Goal: Information Seeking & Learning: Check status

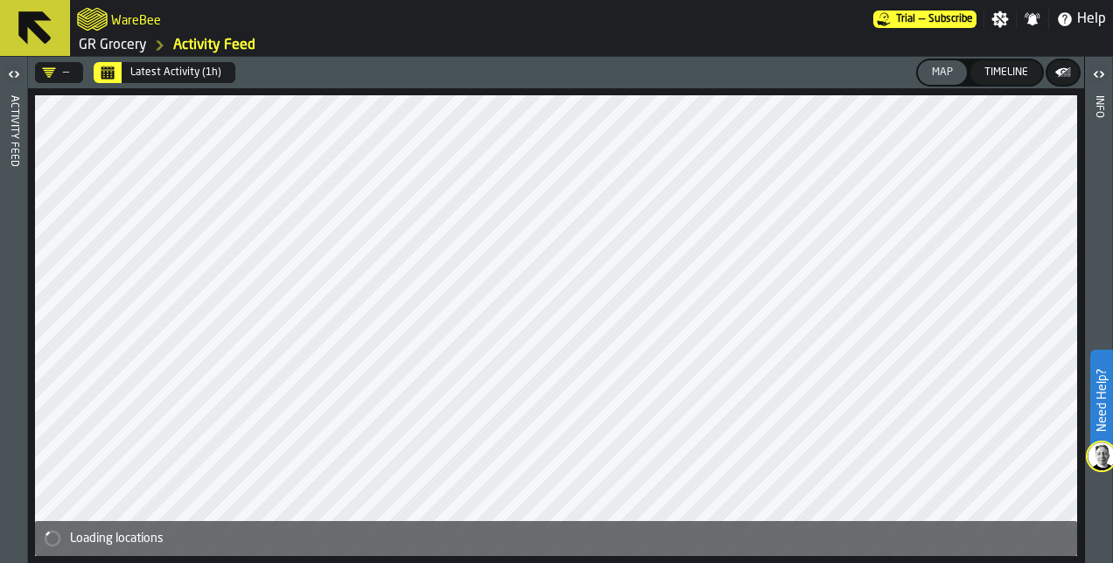
click at [126, 46] on link "GR Grocery" at bounding box center [113, 45] width 68 height 21
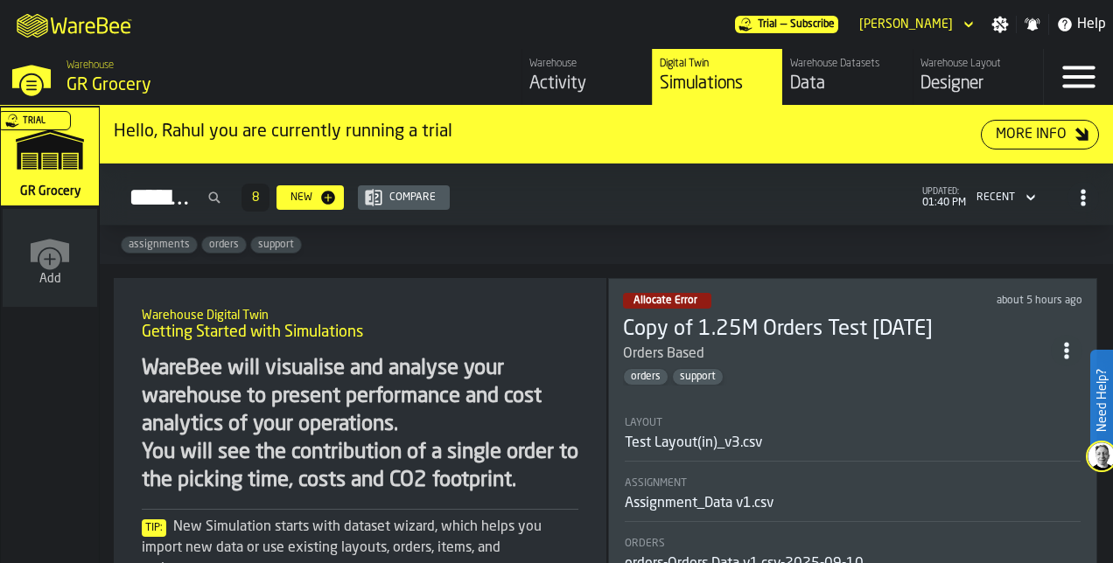
click at [591, 76] on div "Activity" at bounding box center [586, 84] width 115 height 24
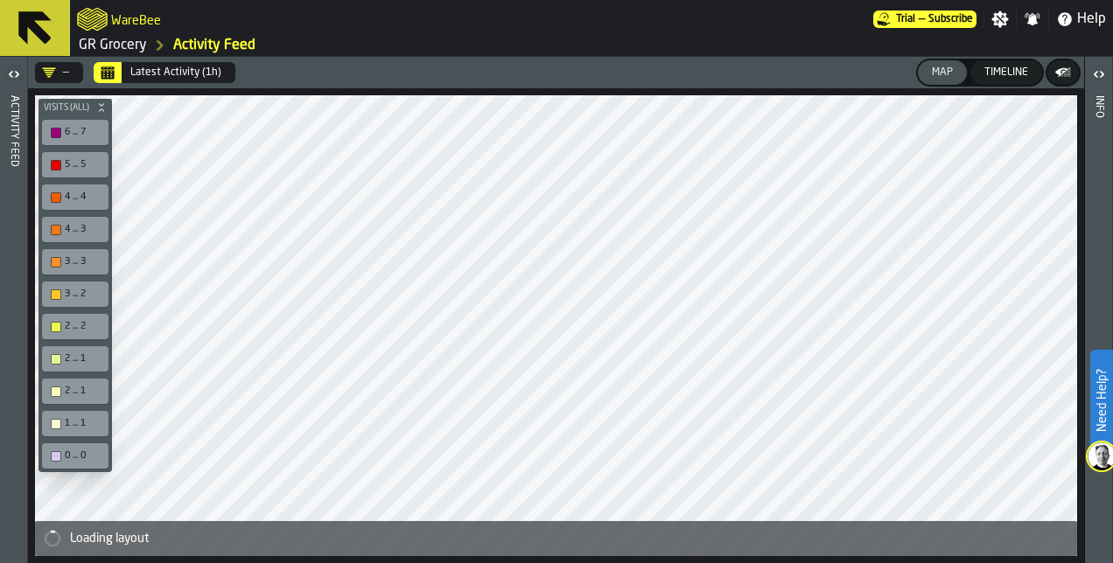
click at [54, 78] on icon "DropdownMenuValue-" at bounding box center [49, 73] width 14 height 14
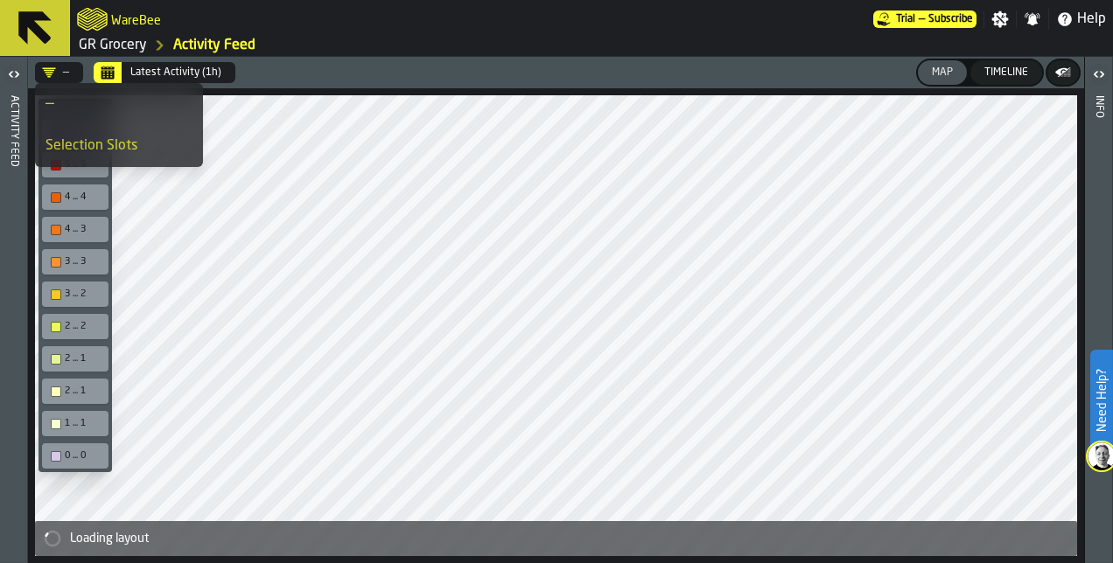
click at [51, 97] on div "—" at bounding box center [118, 104] width 147 height 21
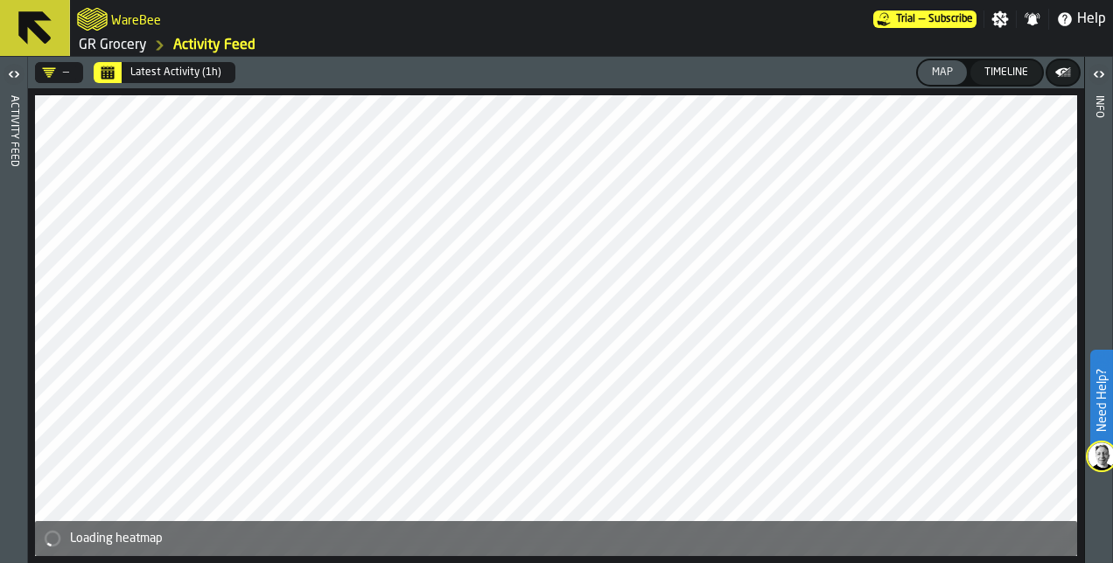
click at [57, 73] on div "—" at bounding box center [55, 73] width 27 height 14
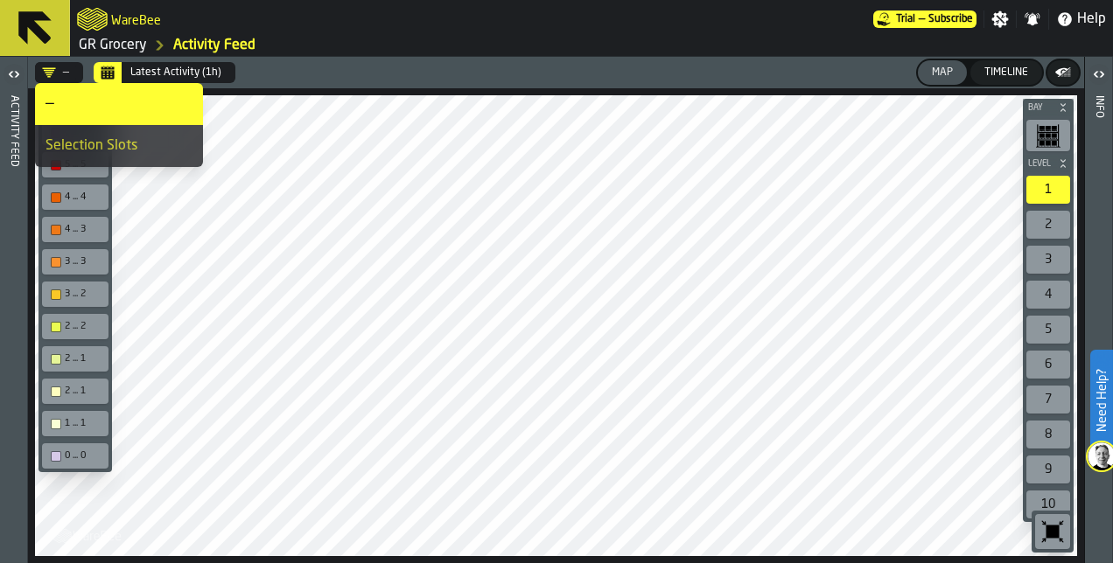
click at [16, 72] on icon "button-toggle-Open" at bounding box center [16, 74] width 4 height 6
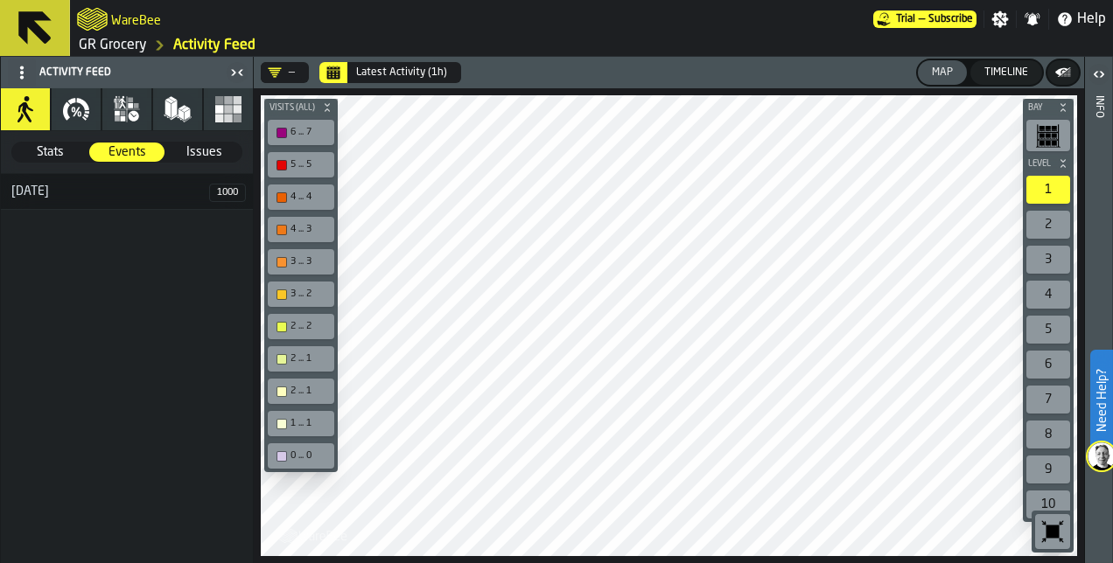
click at [190, 112] on icon "button" at bounding box center [178, 109] width 28 height 28
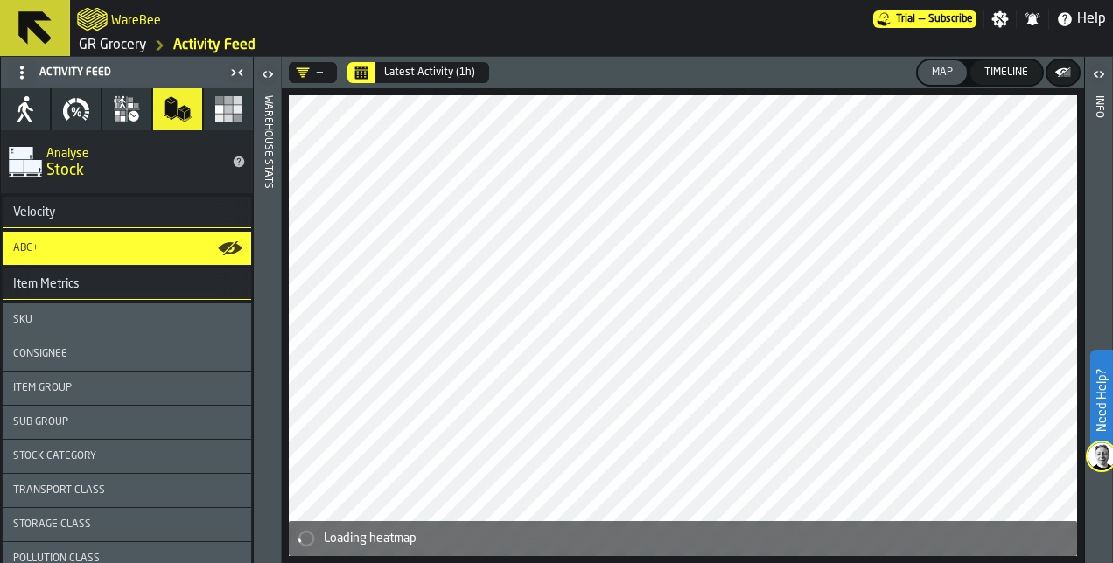
click at [234, 110] on rect "button" at bounding box center [238, 109] width 9 height 9
click at [224, 113] on rect "button" at bounding box center [228, 109] width 9 height 9
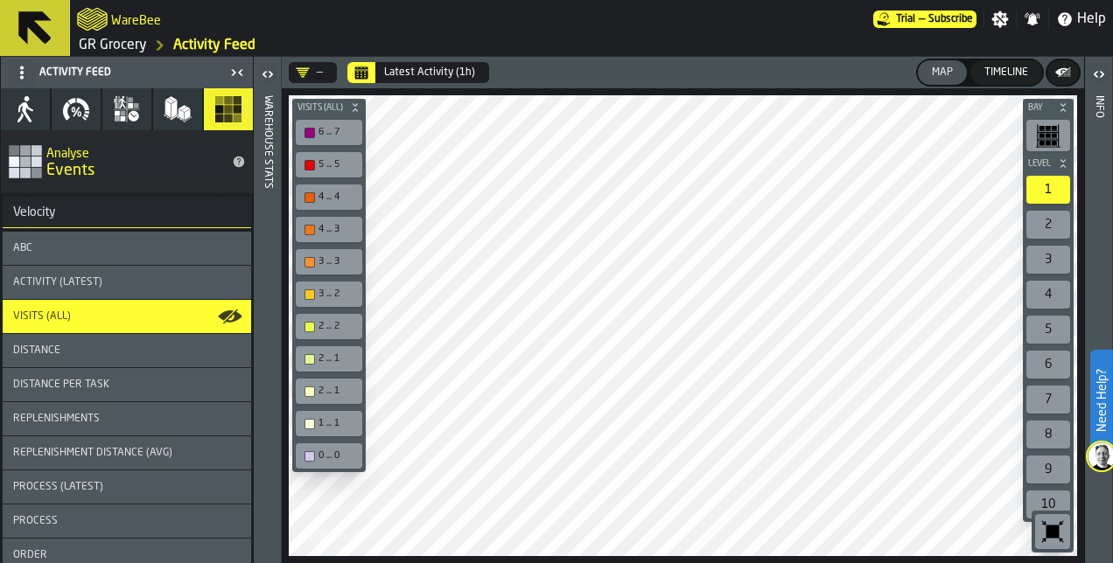
click at [224, 113] on rect "button" at bounding box center [228, 109] width 9 height 9
click at [122, 249] on div "ABC" at bounding box center [126, 248] width 227 height 12
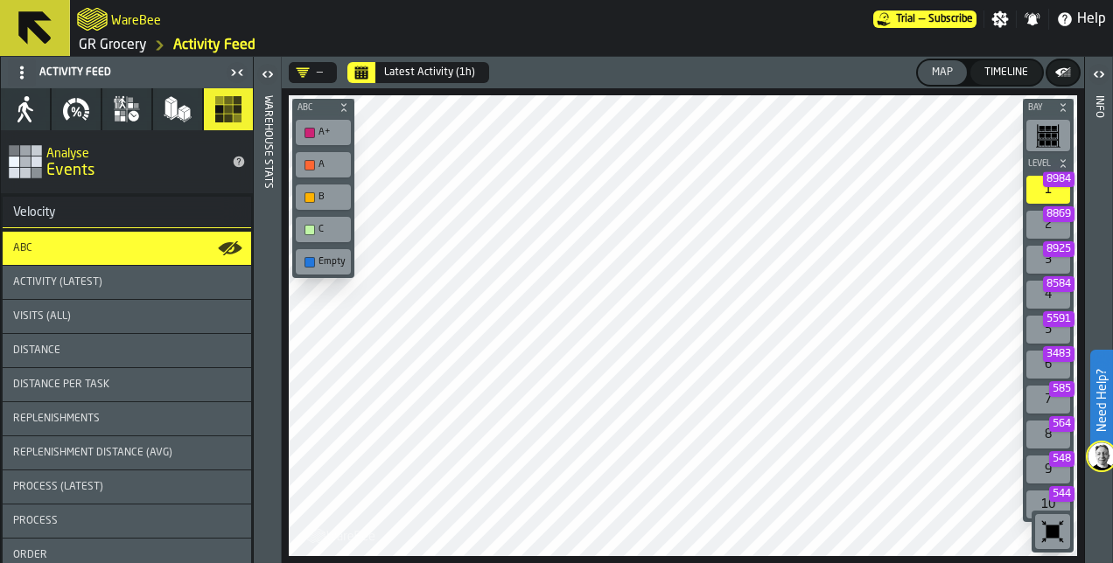
click at [92, 288] on span "Activity (Latest)" at bounding box center [57, 282] width 89 height 12
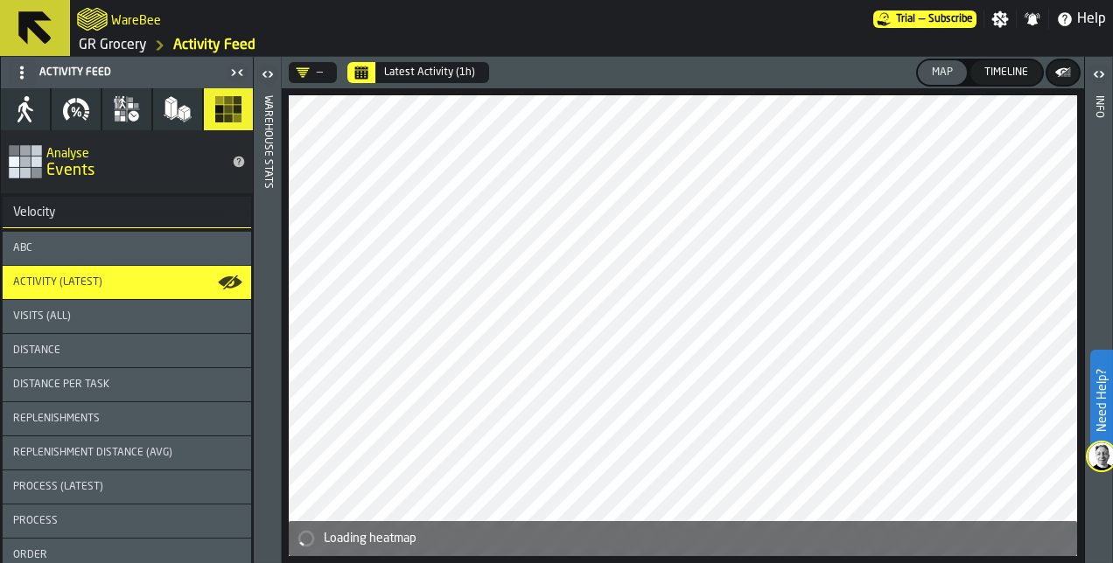
click at [304, 73] on icon "DropdownMenuValue-" at bounding box center [303, 72] width 13 height 10
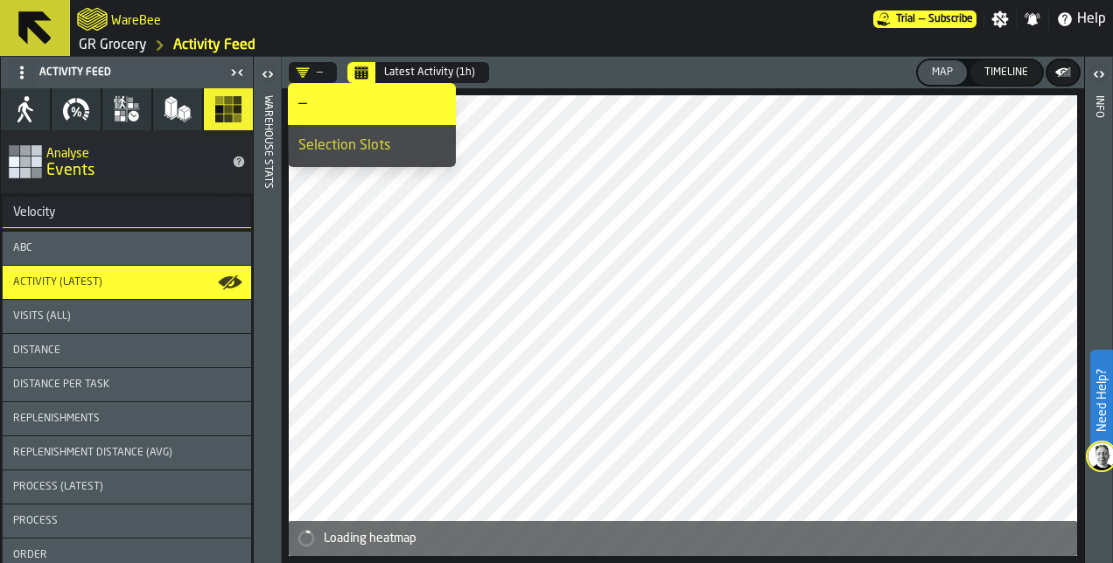
click at [304, 73] on icon "DropdownMenuValue-" at bounding box center [303, 73] width 14 height 14
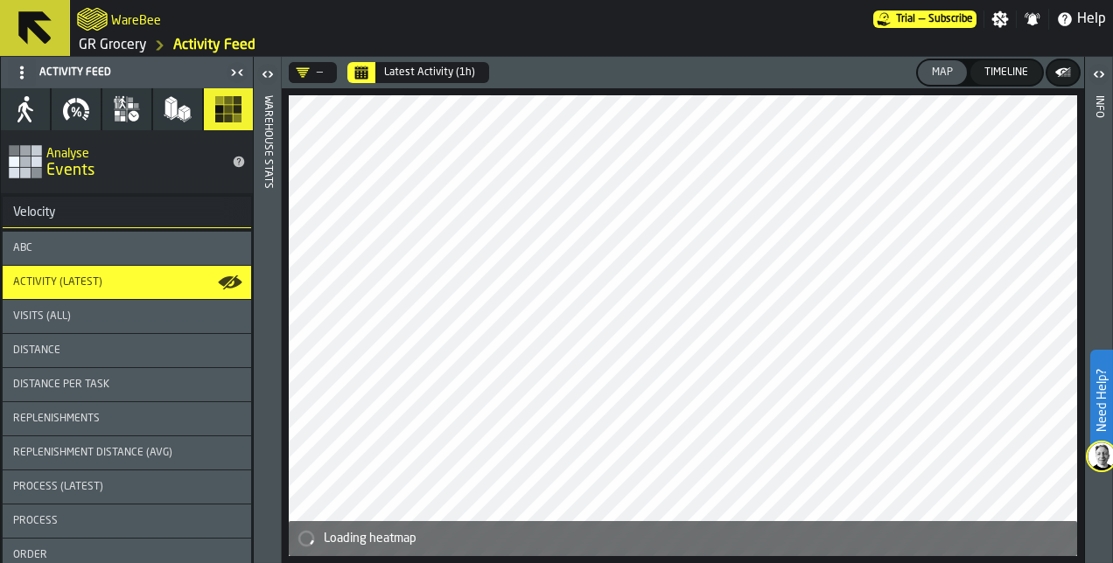
click at [999, 69] on div "Timeline" at bounding box center [1006, 72] width 58 height 12
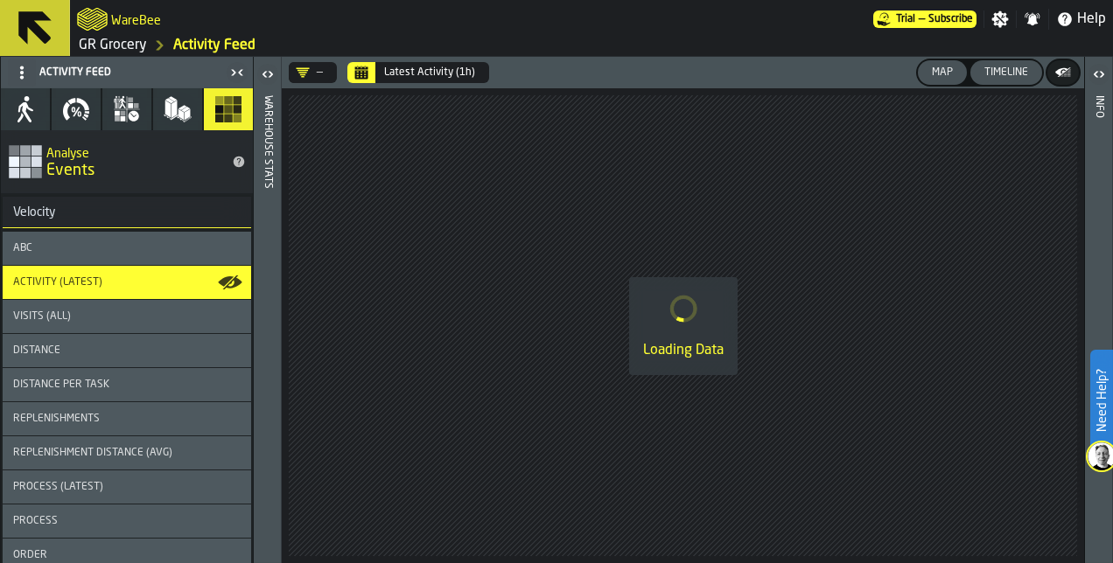
click at [941, 72] on div "Map" at bounding box center [942, 72] width 35 height 12
click at [1065, 72] on polygon "button-" at bounding box center [1064, 72] width 13 height 10
click at [1065, 72] on icon "button-" at bounding box center [1062, 72] width 17 height 17
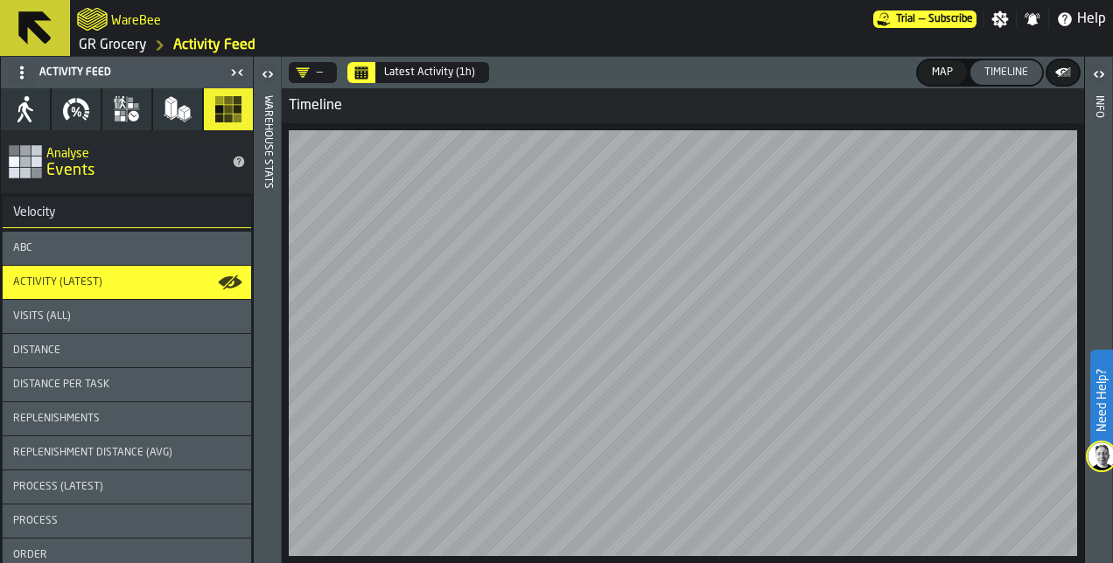
click at [950, 73] on div "Map" at bounding box center [942, 72] width 35 height 12
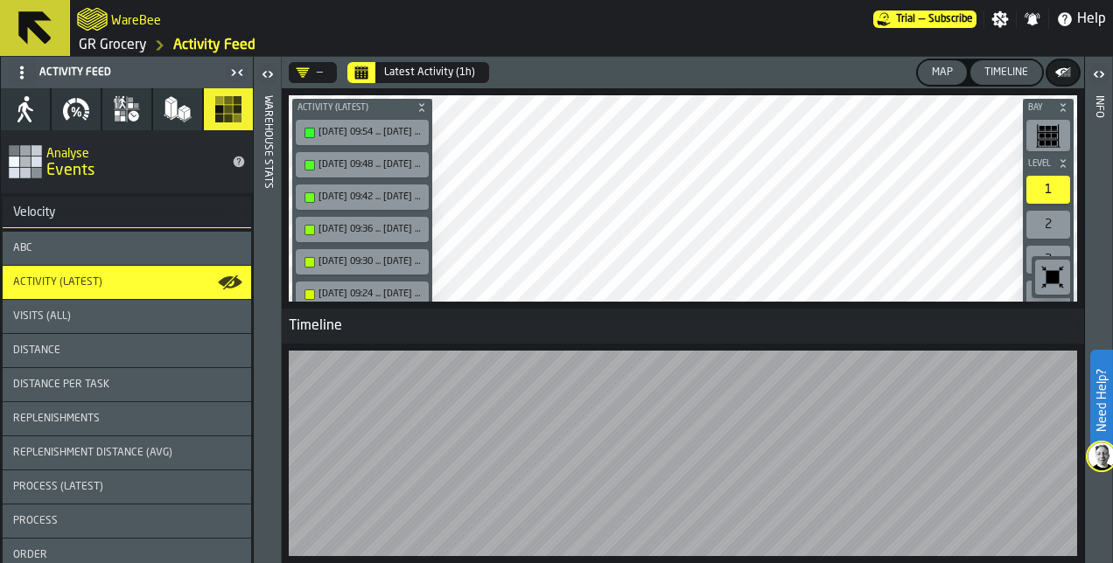
click at [1062, 73] on polygon "button-" at bounding box center [1064, 72] width 13 height 10
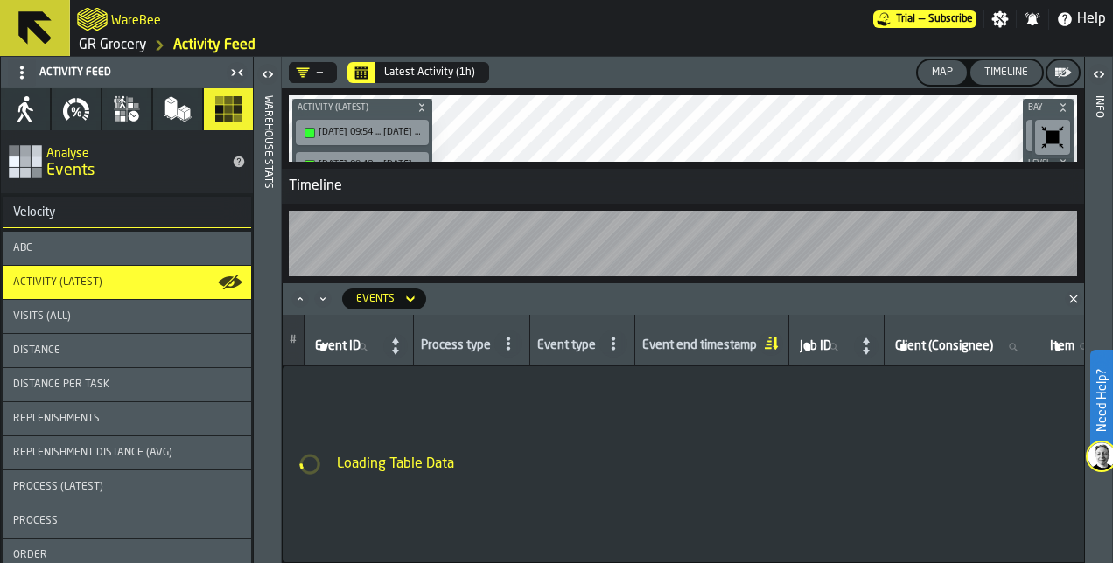
click at [948, 69] on div "Map" at bounding box center [942, 72] width 35 height 12
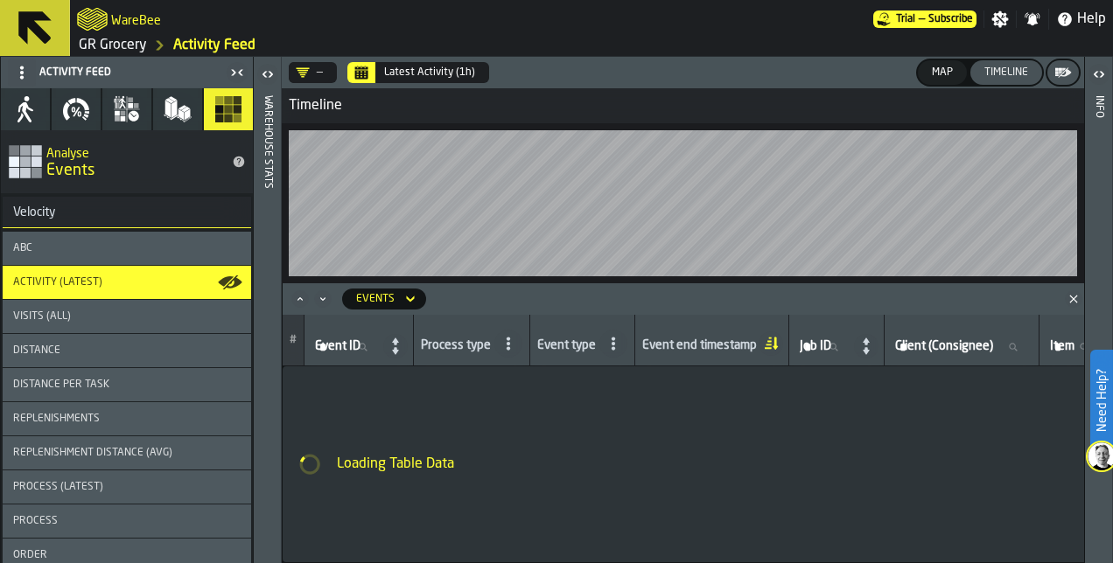
click at [1006, 73] on div "Timeline" at bounding box center [1006, 72] width 58 height 12
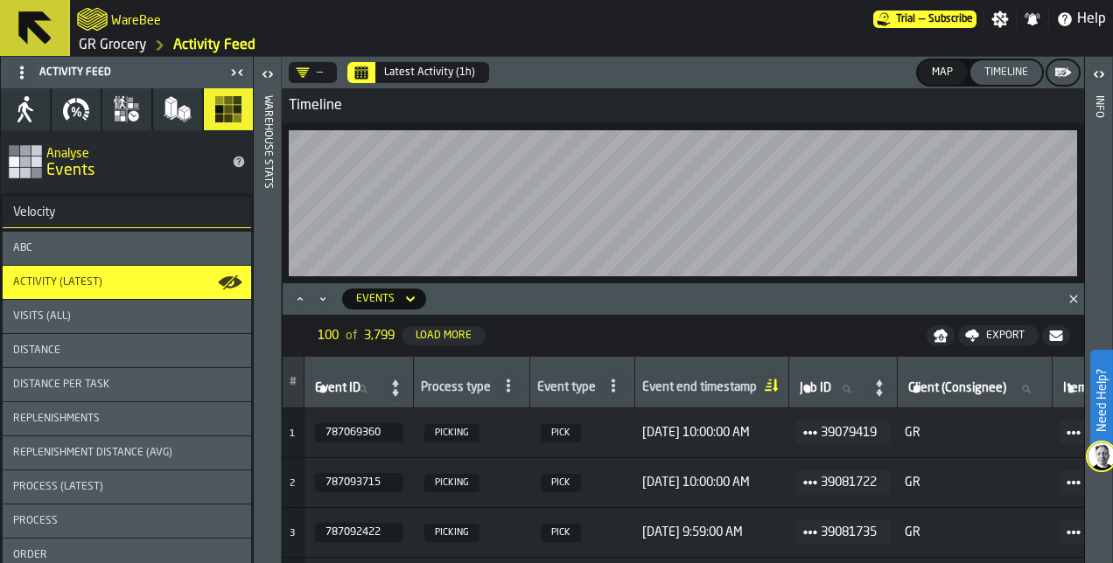
click at [937, 75] on div "Map" at bounding box center [942, 72] width 35 height 12
click at [1006, 73] on div "Timeline" at bounding box center [1006, 72] width 58 height 12
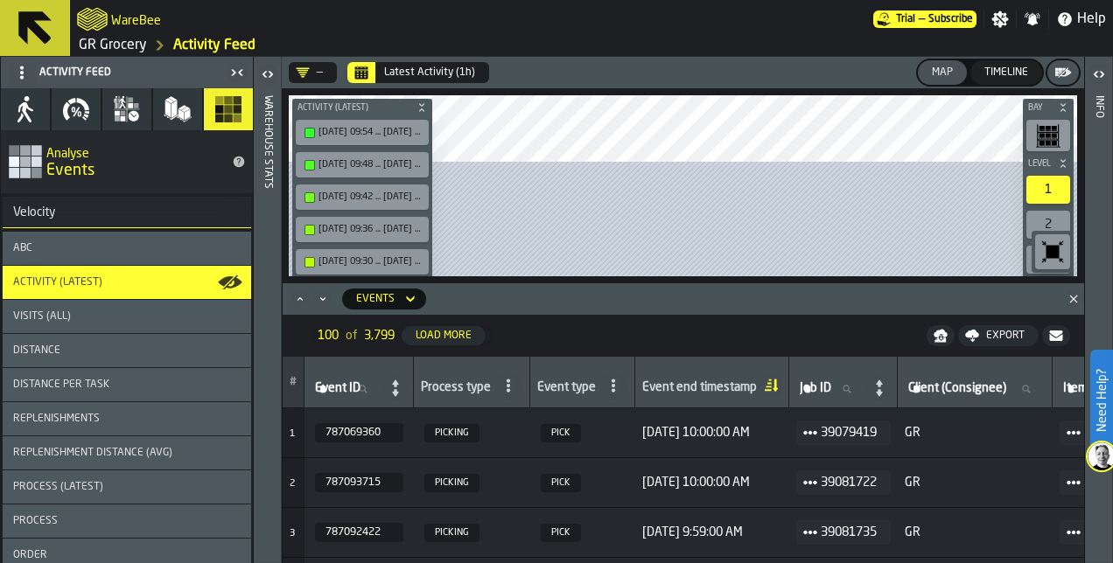
click at [1061, 74] on icon "button-" at bounding box center [1064, 73] width 13 height 10
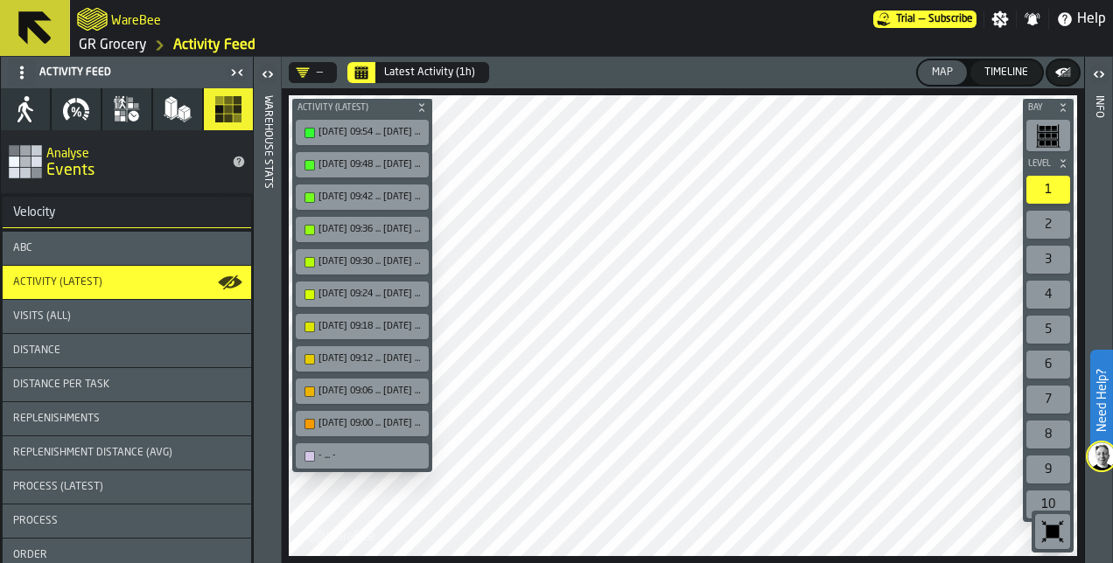
click at [1067, 104] on icon "button-" at bounding box center [1063, 107] width 10 height 10
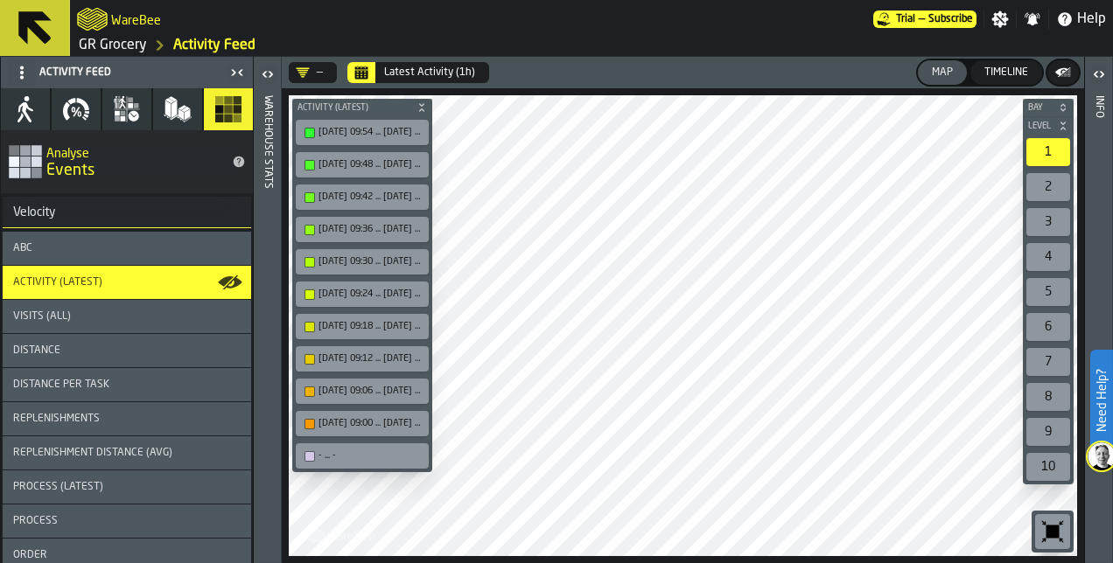
click at [1064, 105] on icon "button-" at bounding box center [1063, 107] width 10 height 10
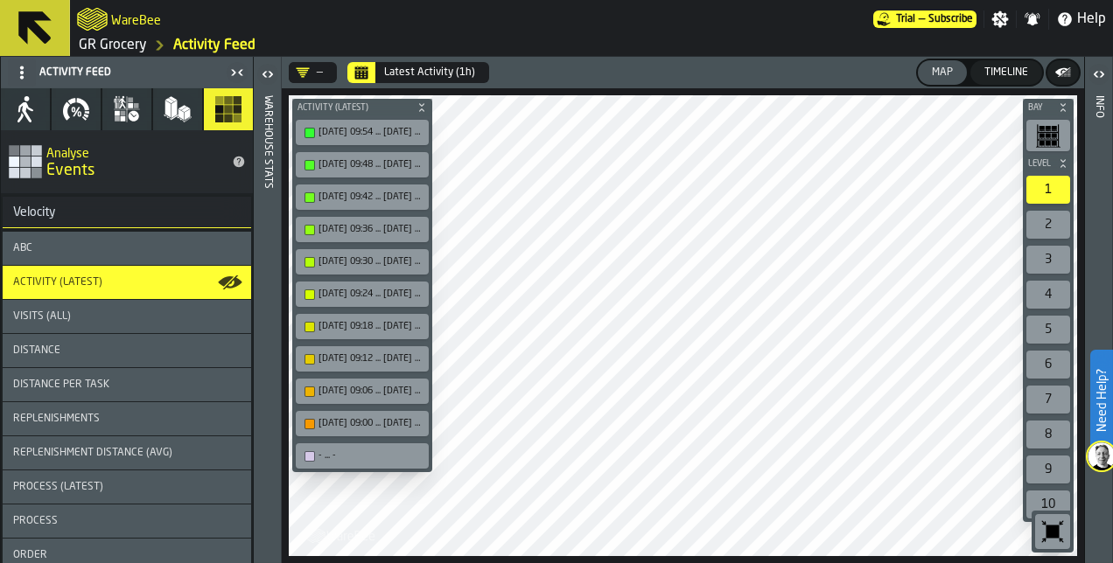
click at [1064, 105] on icon "button-" at bounding box center [1062, 104] width 4 height 3
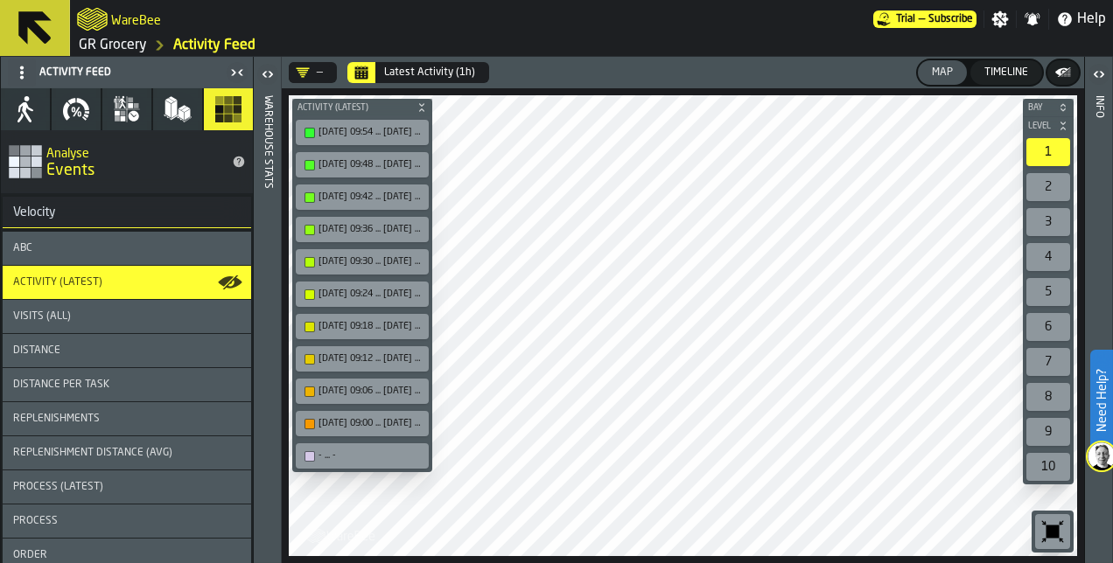
click at [425, 108] on icon "button-" at bounding box center [421, 107] width 10 height 10
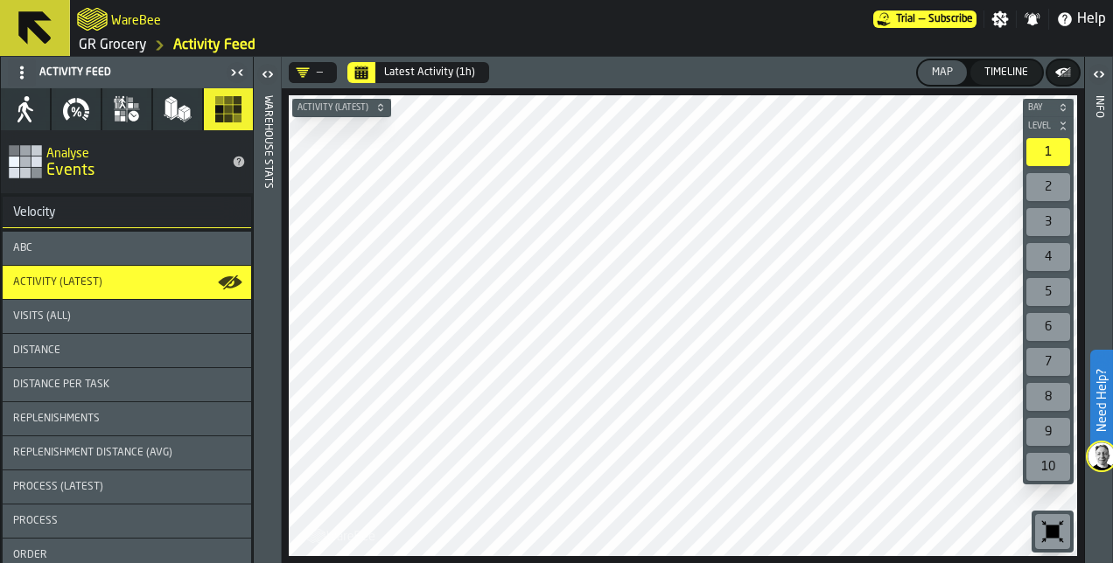
click at [1064, 108] on icon "button-" at bounding box center [1063, 107] width 10 height 10
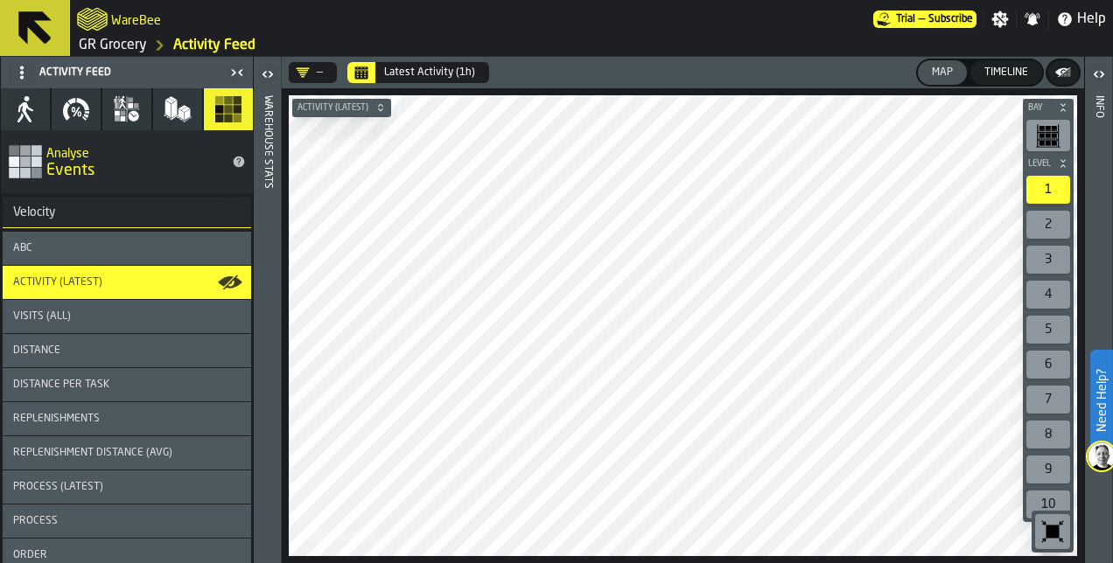
click at [1064, 108] on icon "button-" at bounding box center [1063, 107] width 10 height 10
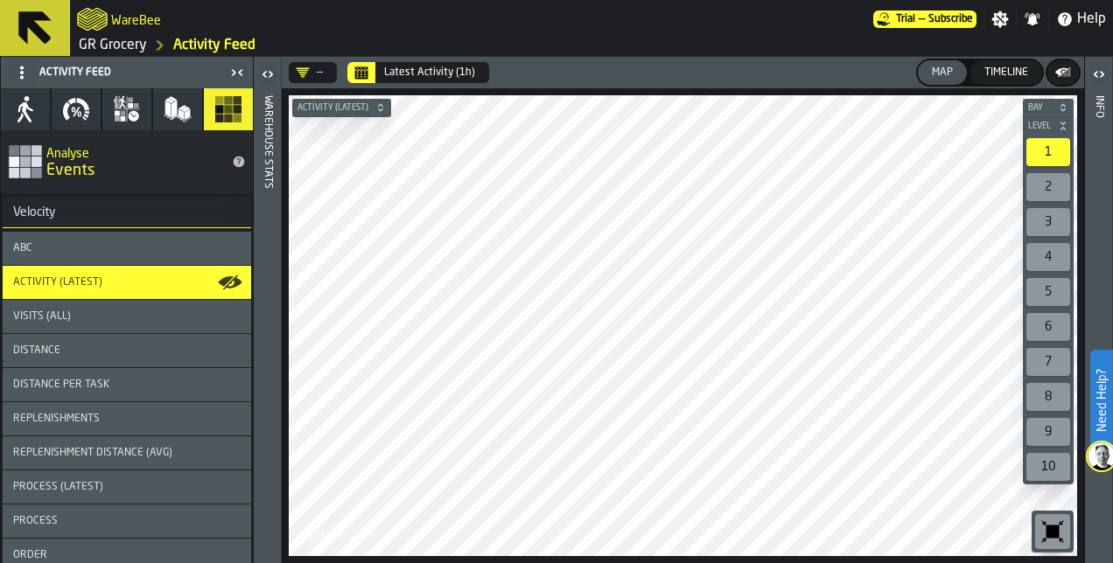
click at [1064, 125] on icon "button-" at bounding box center [1063, 126] width 10 height 10
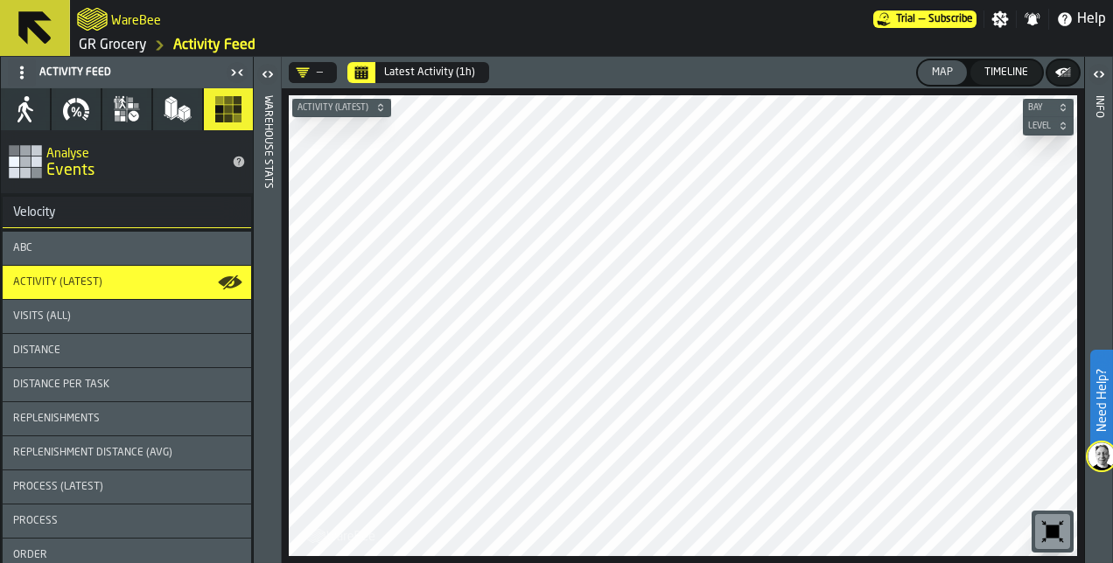
click at [175, 99] on icon "button" at bounding box center [178, 109] width 28 height 28
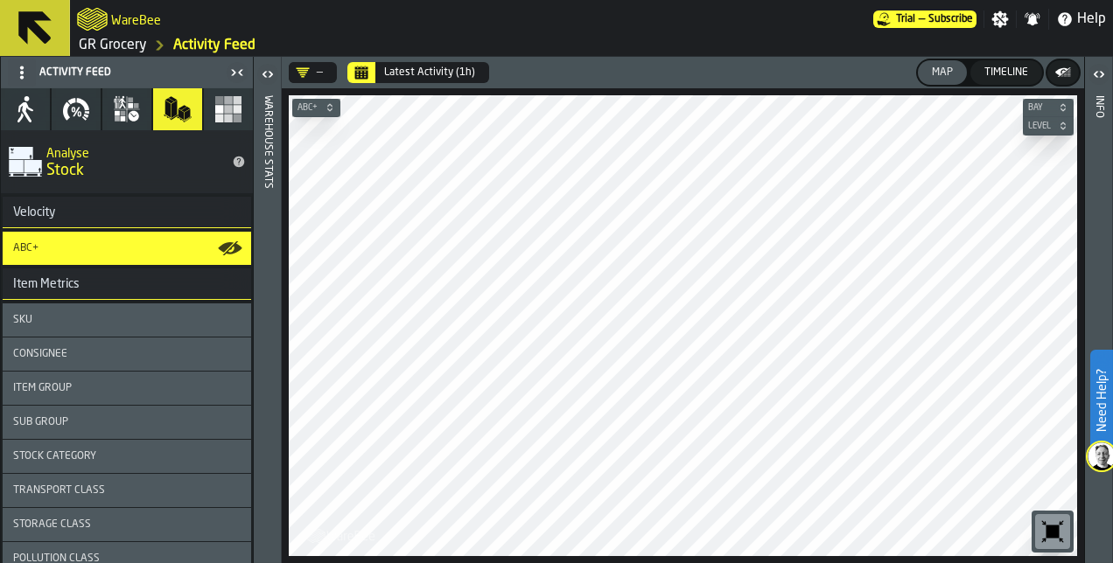
click at [123, 114] on icon "button" at bounding box center [127, 109] width 28 height 28
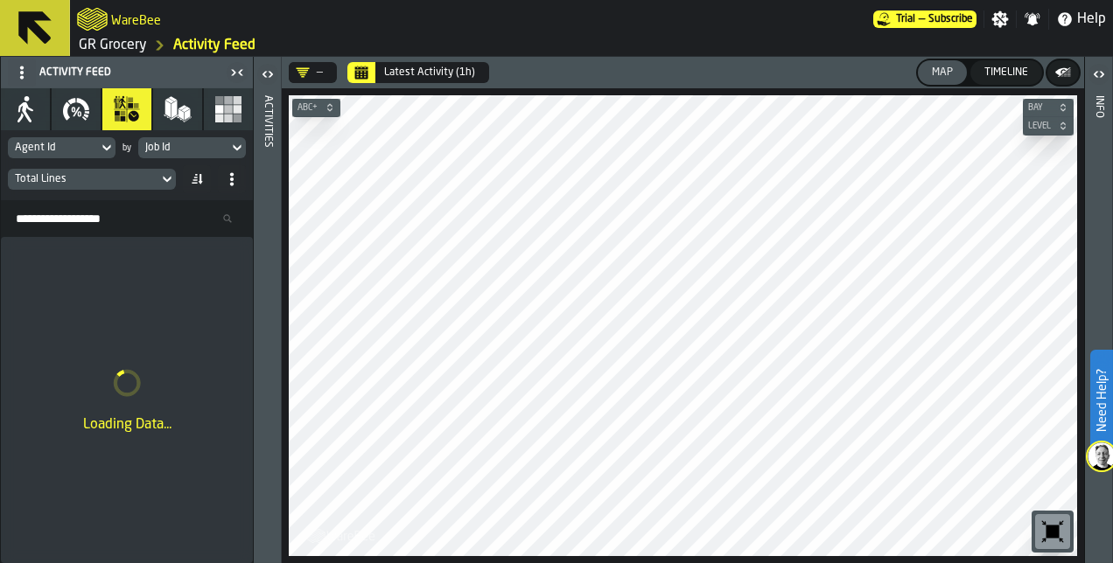
click at [331, 105] on icon "button-" at bounding box center [330, 107] width 10 height 10
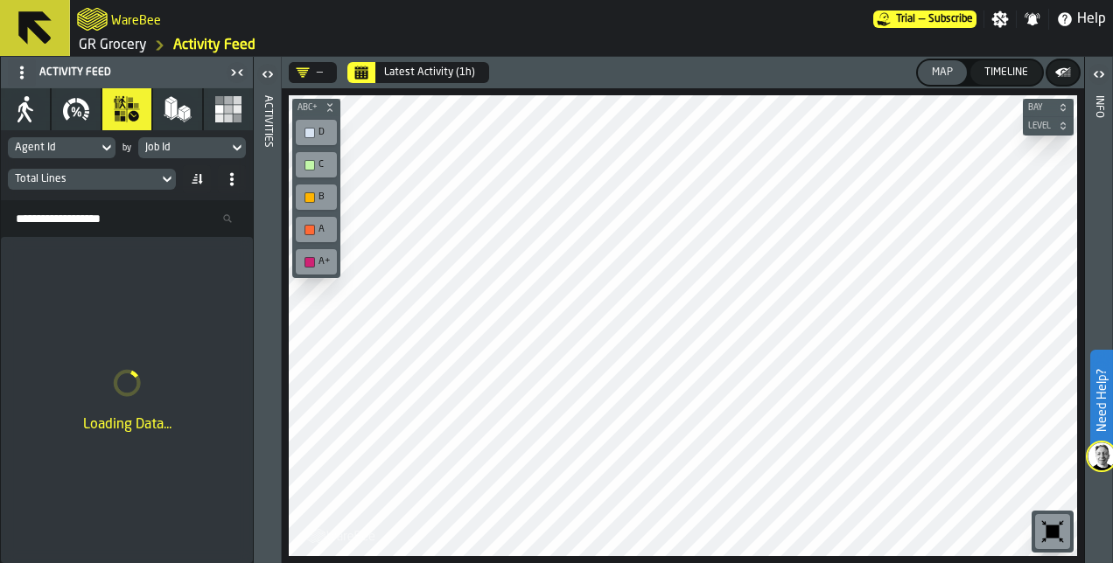
click at [331, 105] on icon "button-" at bounding box center [330, 107] width 10 height 10
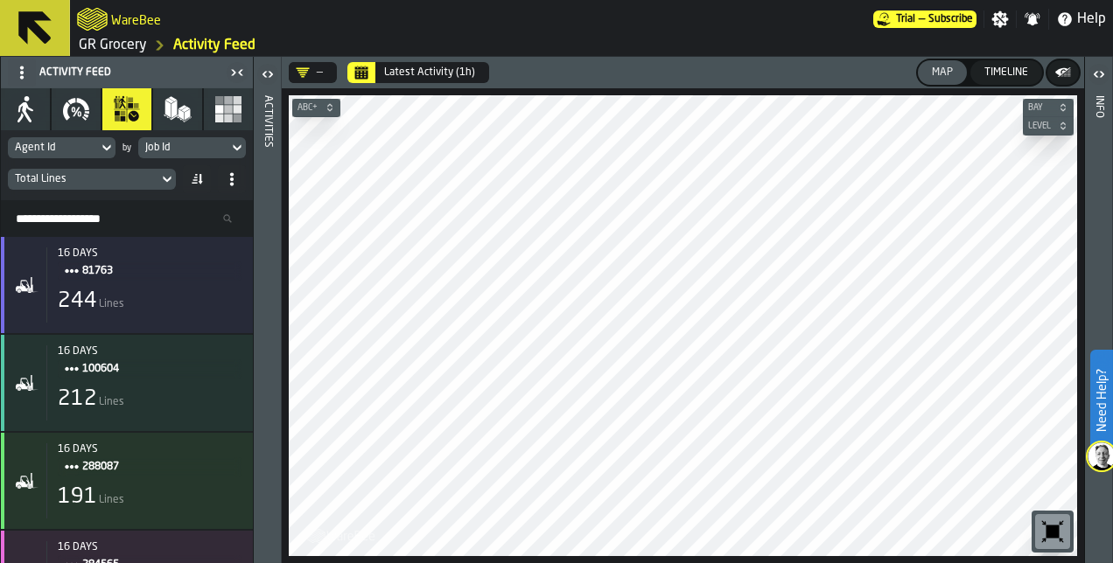
click at [108, 151] on icon at bounding box center [106, 147] width 17 height 21
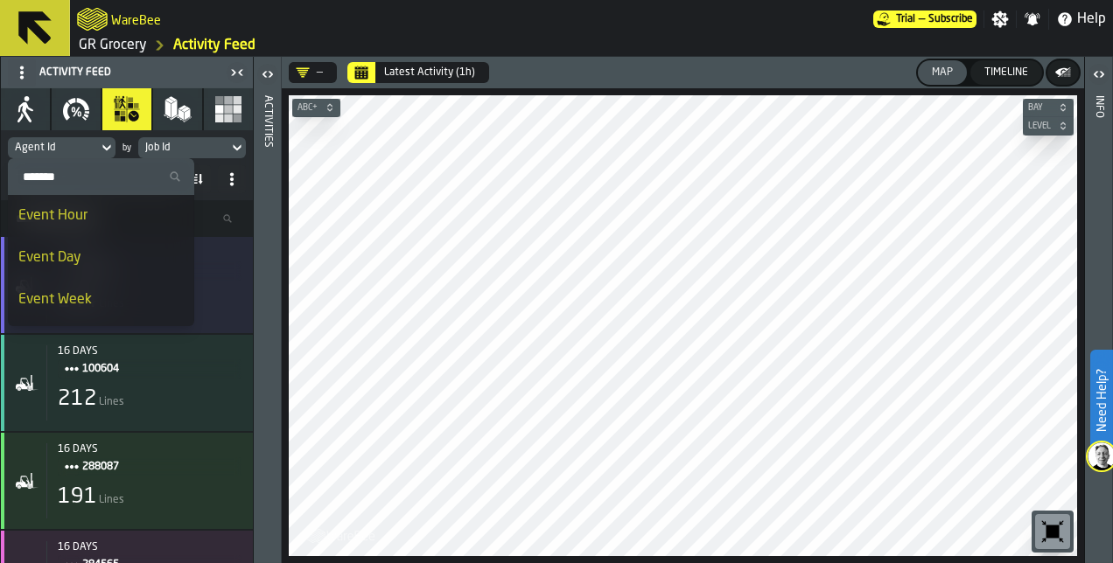
click at [108, 151] on icon at bounding box center [106, 147] width 17 height 21
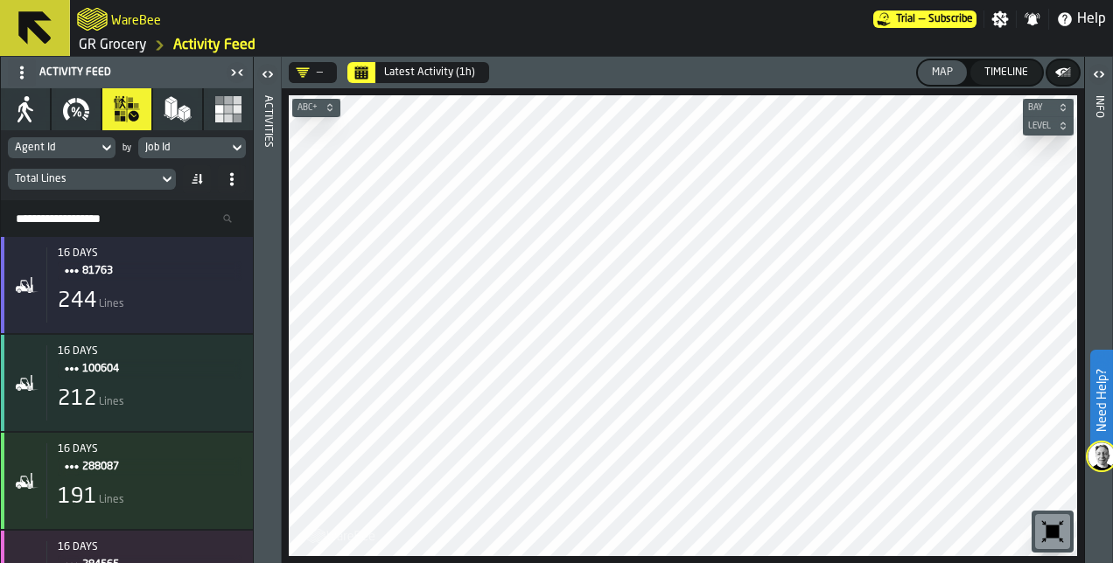
click at [193, 149] on div "Job Id" at bounding box center [183, 148] width 76 height 12
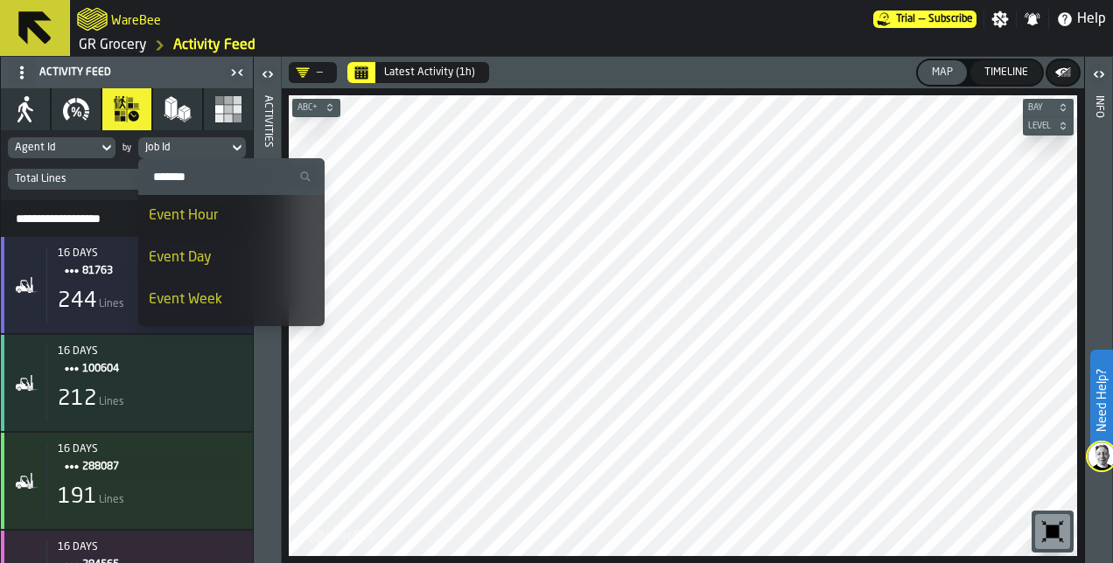
click at [193, 149] on div "Job Id" at bounding box center [183, 148] width 76 height 12
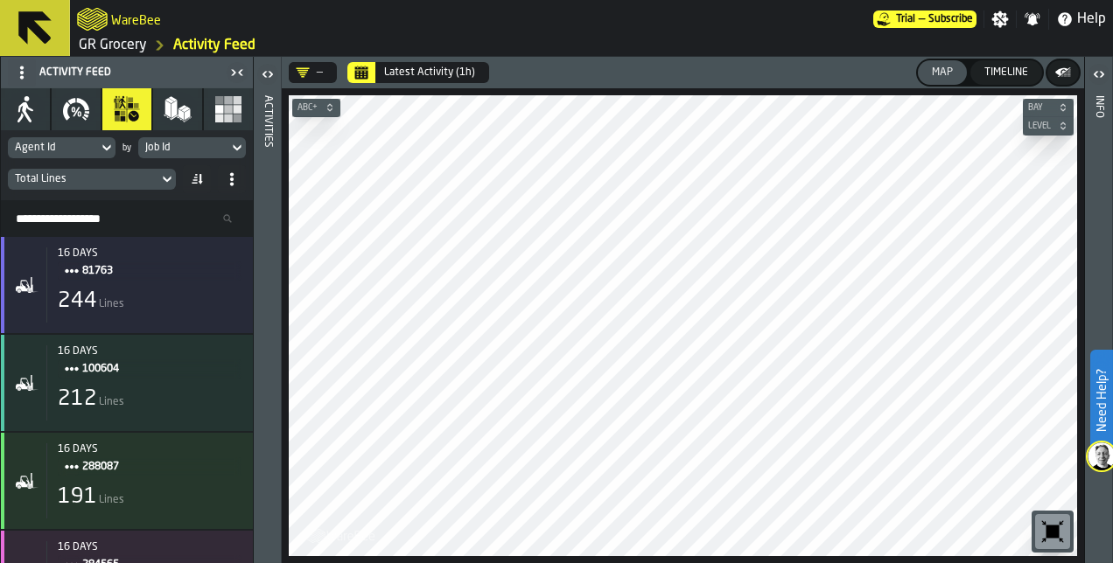
click at [158, 178] on icon at bounding box center [166, 179] width 17 height 21
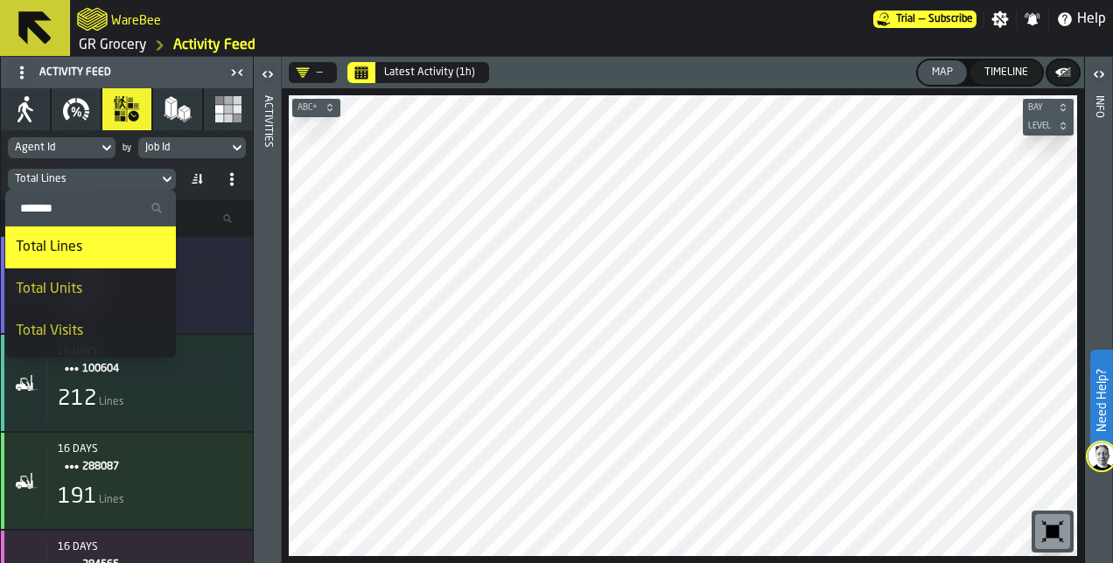
click at [158, 176] on icon at bounding box center [166, 179] width 17 height 21
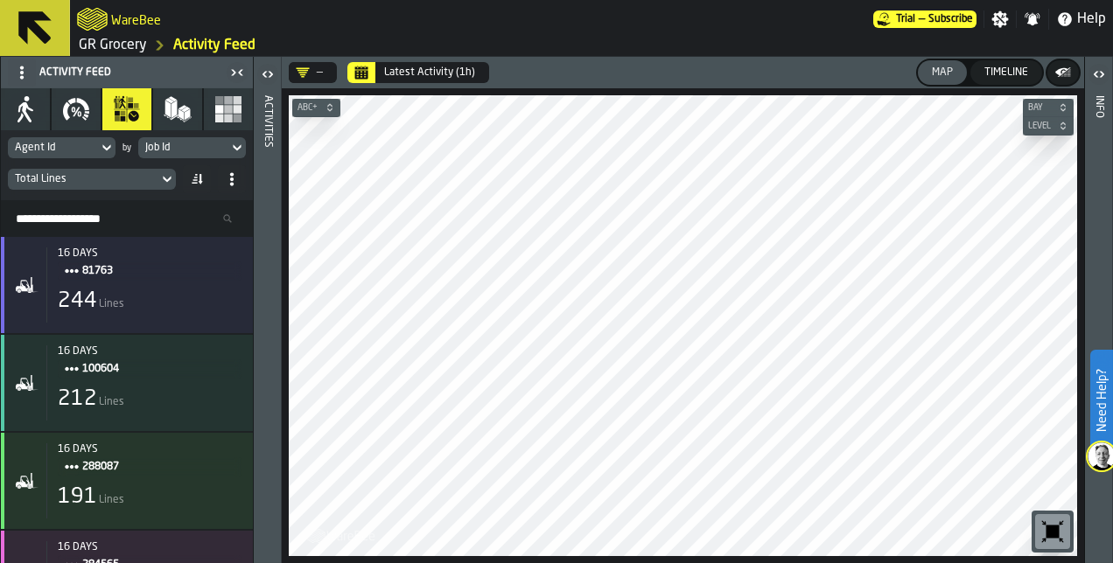
click at [203, 178] on span at bounding box center [197, 179] width 28 height 28
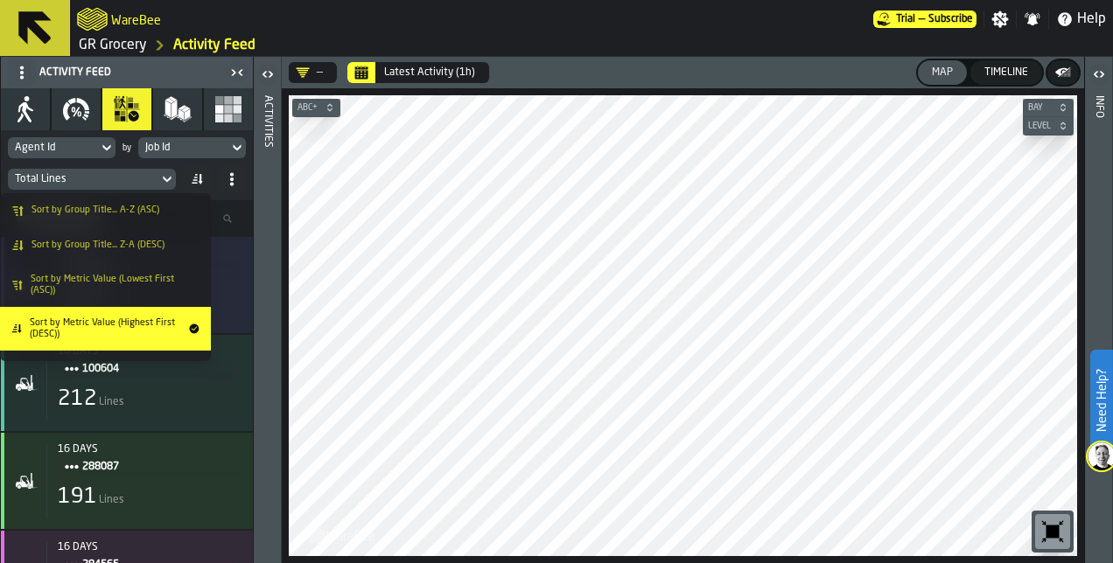
click at [239, 178] on span at bounding box center [232, 179] width 28 height 28
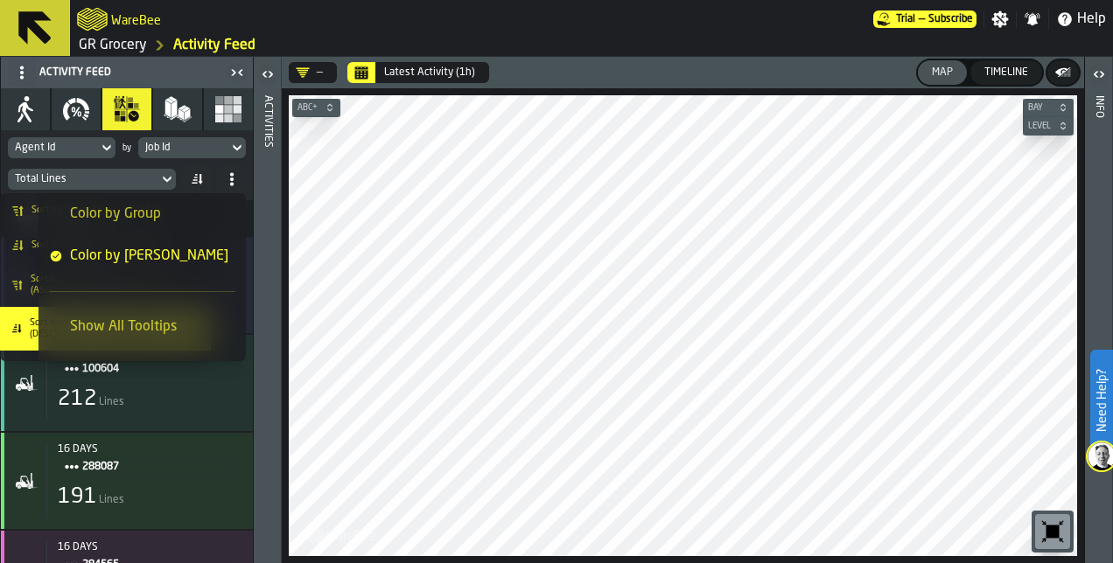
click at [247, 170] on div "Agent Id by Job Id Total Lines" at bounding box center [127, 165] width 252 height 70
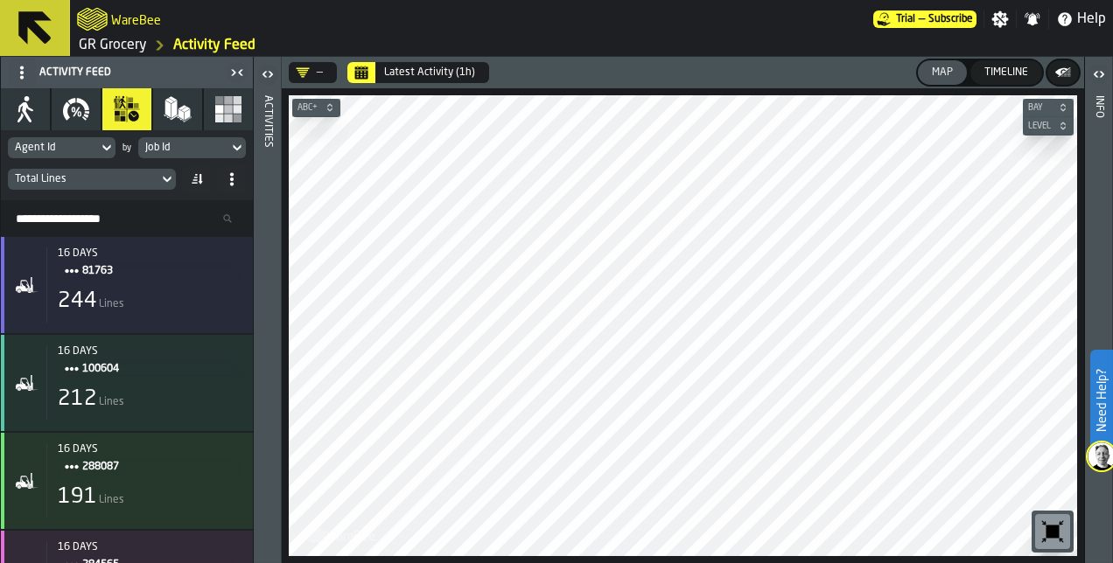
click at [82, 122] on icon "button" at bounding box center [76, 109] width 28 height 28
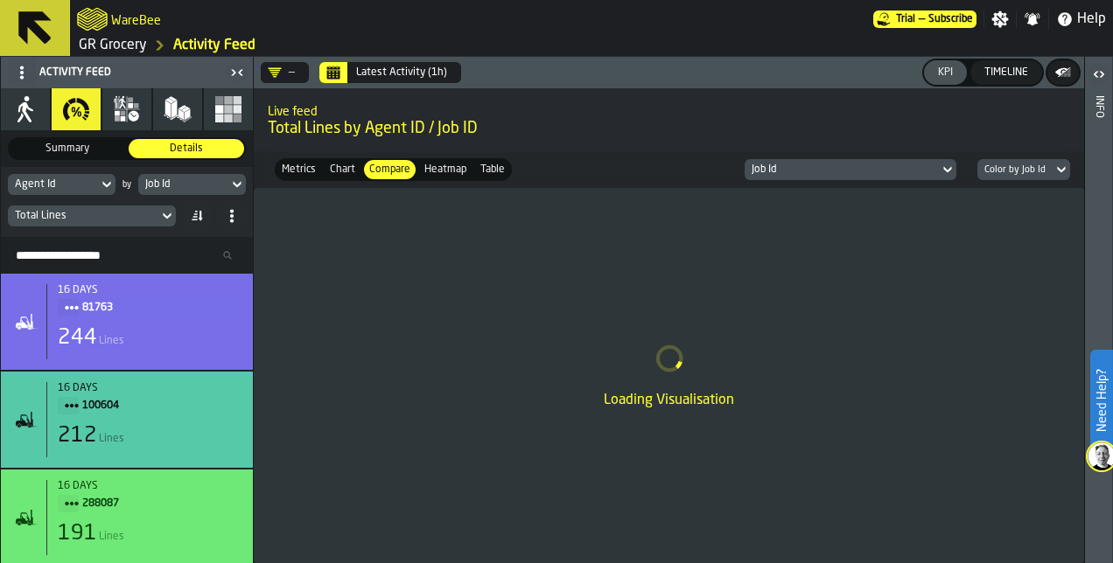
click at [37, 122] on icon "button" at bounding box center [25, 109] width 28 height 28
